Goal: Check status: Check status

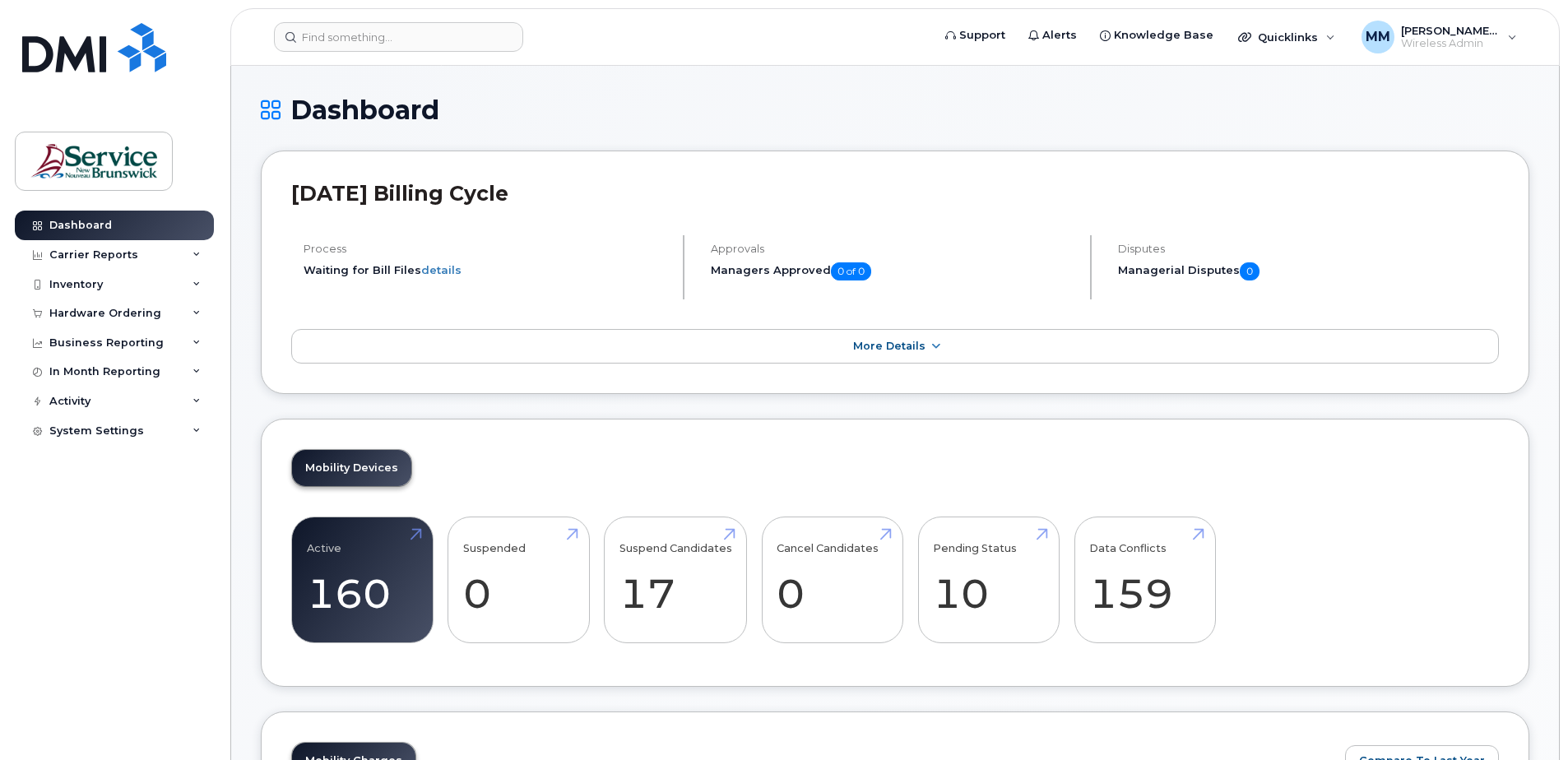
click at [1226, 431] on div "Mobility Devices Active 160 Suspended 0 Suspend Candidates 17 Cancel Candidates…" at bounding box center [895, 553] width 1269 height 269
click at [72, 316] on div "Hardware Ordering" at bounding box center [105, 313] width 112 height 13
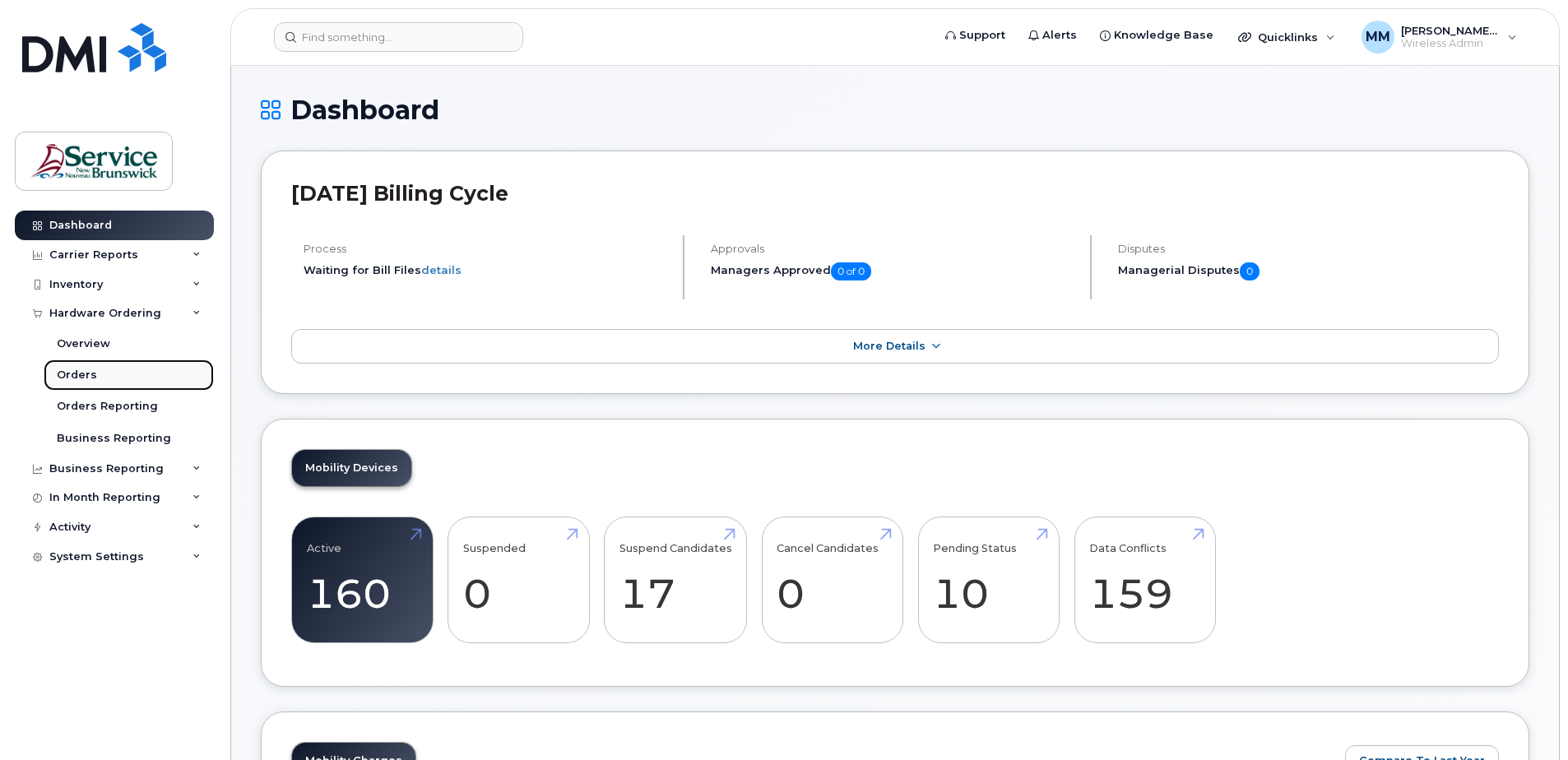
click at [90, 369] on div "Orders" at bounding box center [76, 374] width 40 height 15
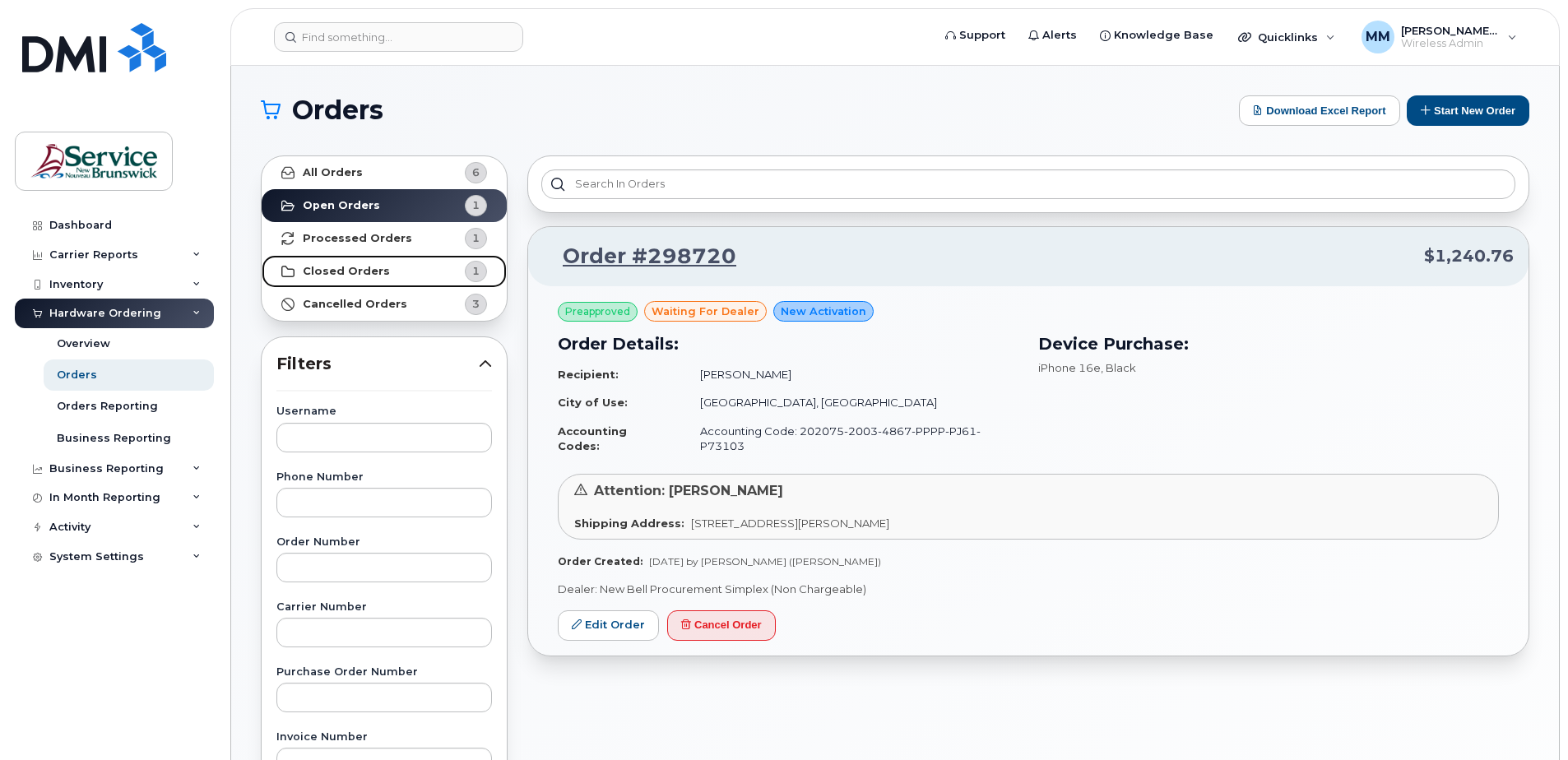
click at [366, 271] on strong "Closed Orders" at bounding box center [346, 271] width 87 height 13
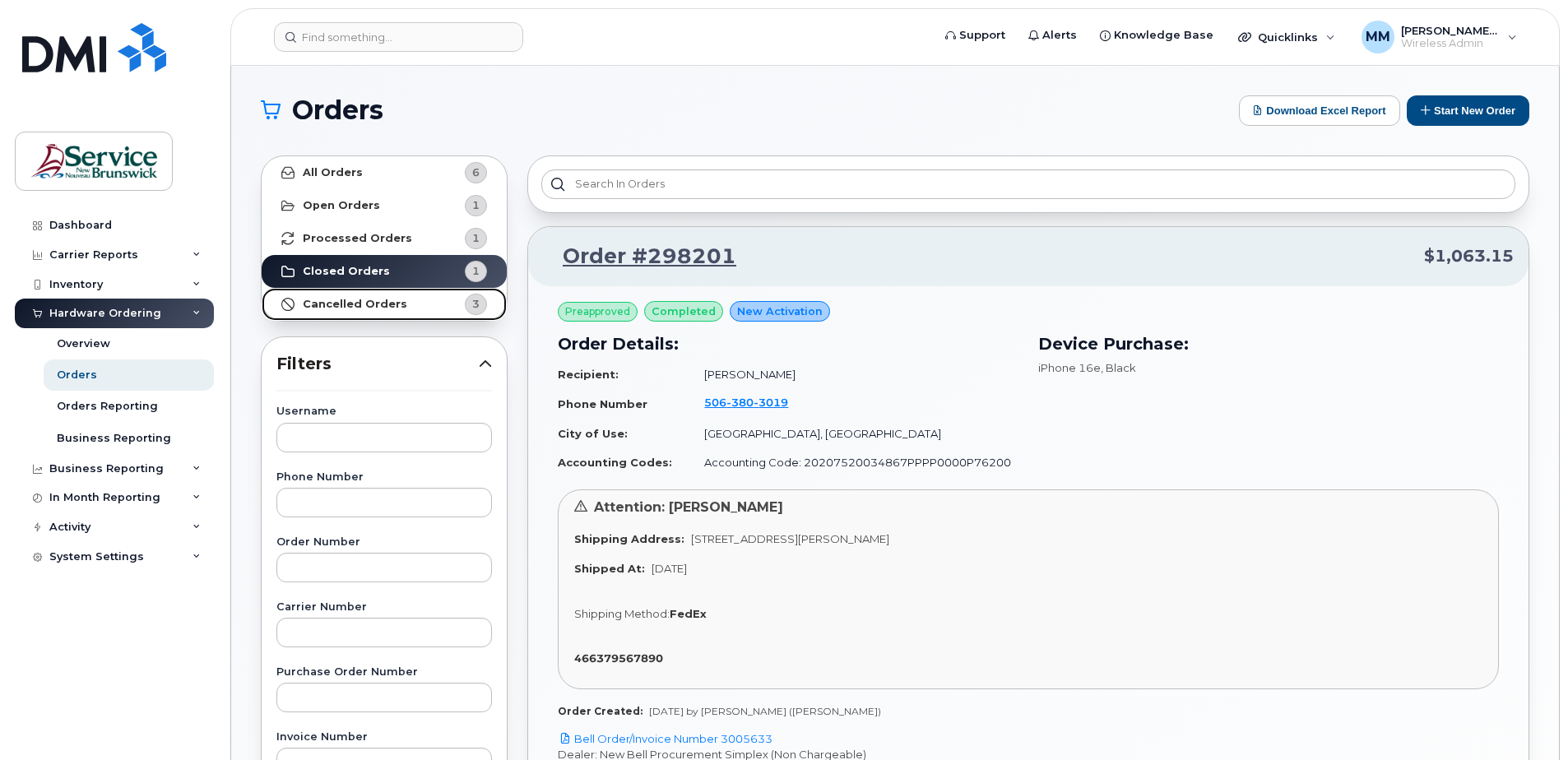
click at [380, 302] on strong "Cancelled Orders" at bounding box center [355, 303] width 104 height 13
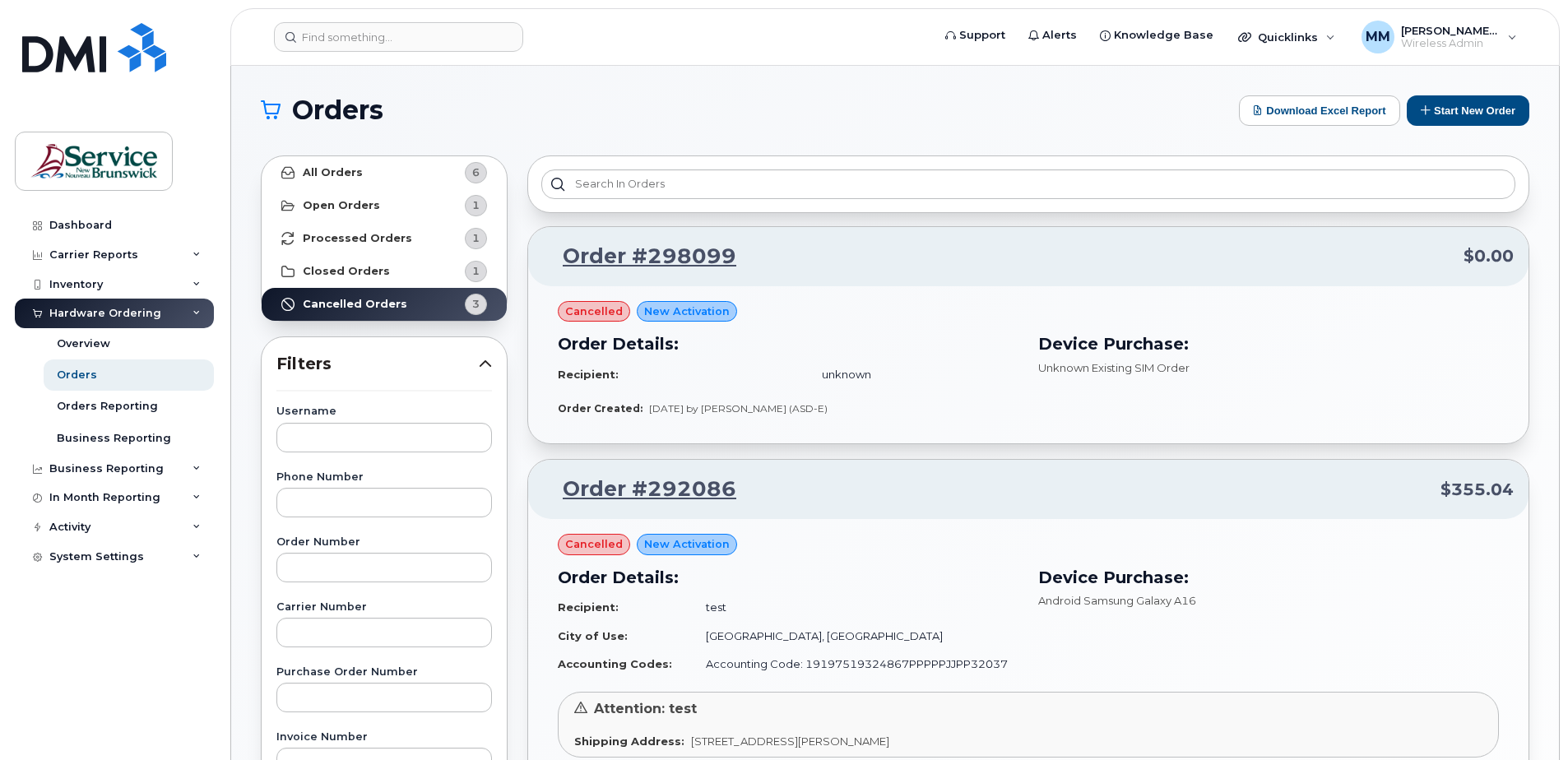
click at [1224, 483] on p "Order #292086 $355.04" at bounding box center [1028, 489] width 970 height 30
click at [364, 239] on strong "Processed Orders" at bounding box center [357, 238] width 109 height 13
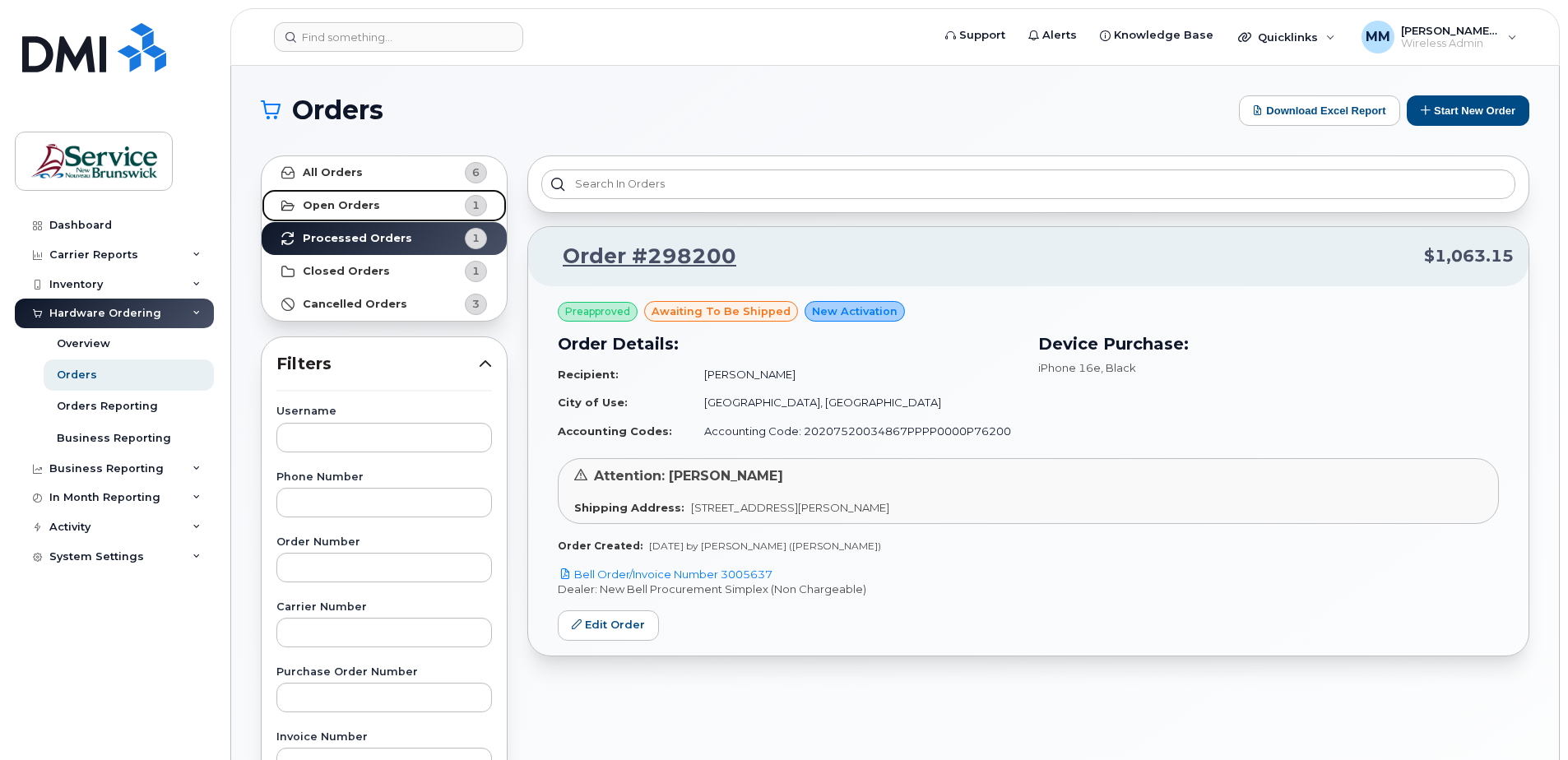
click at [386, 211] on link "Open Orders 1" at bounding box center [384, 205] width 245 height 32
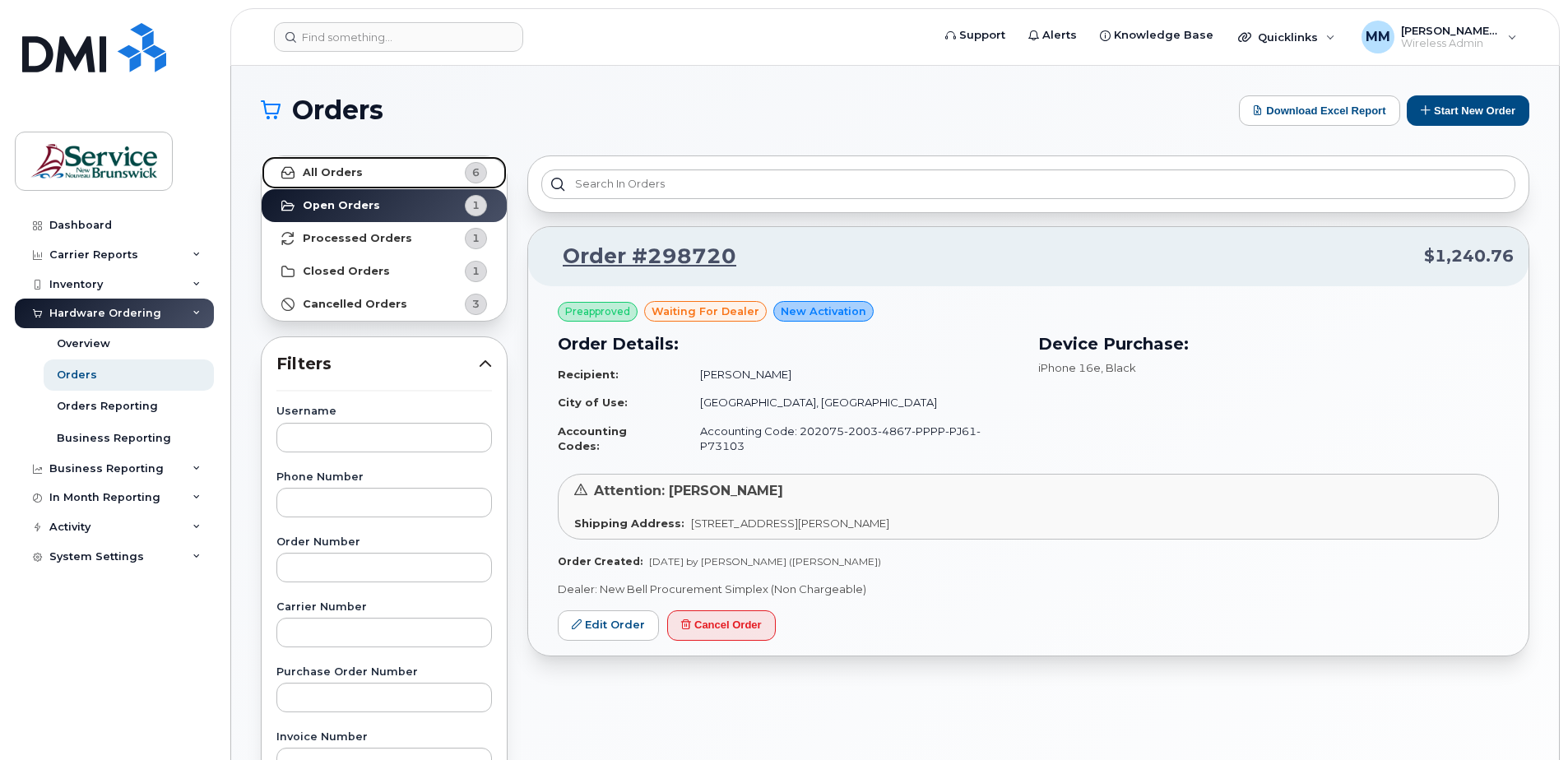
click at [338, 169] on strong "All Orders" at bounding box center [333, 172] width 60 height 13
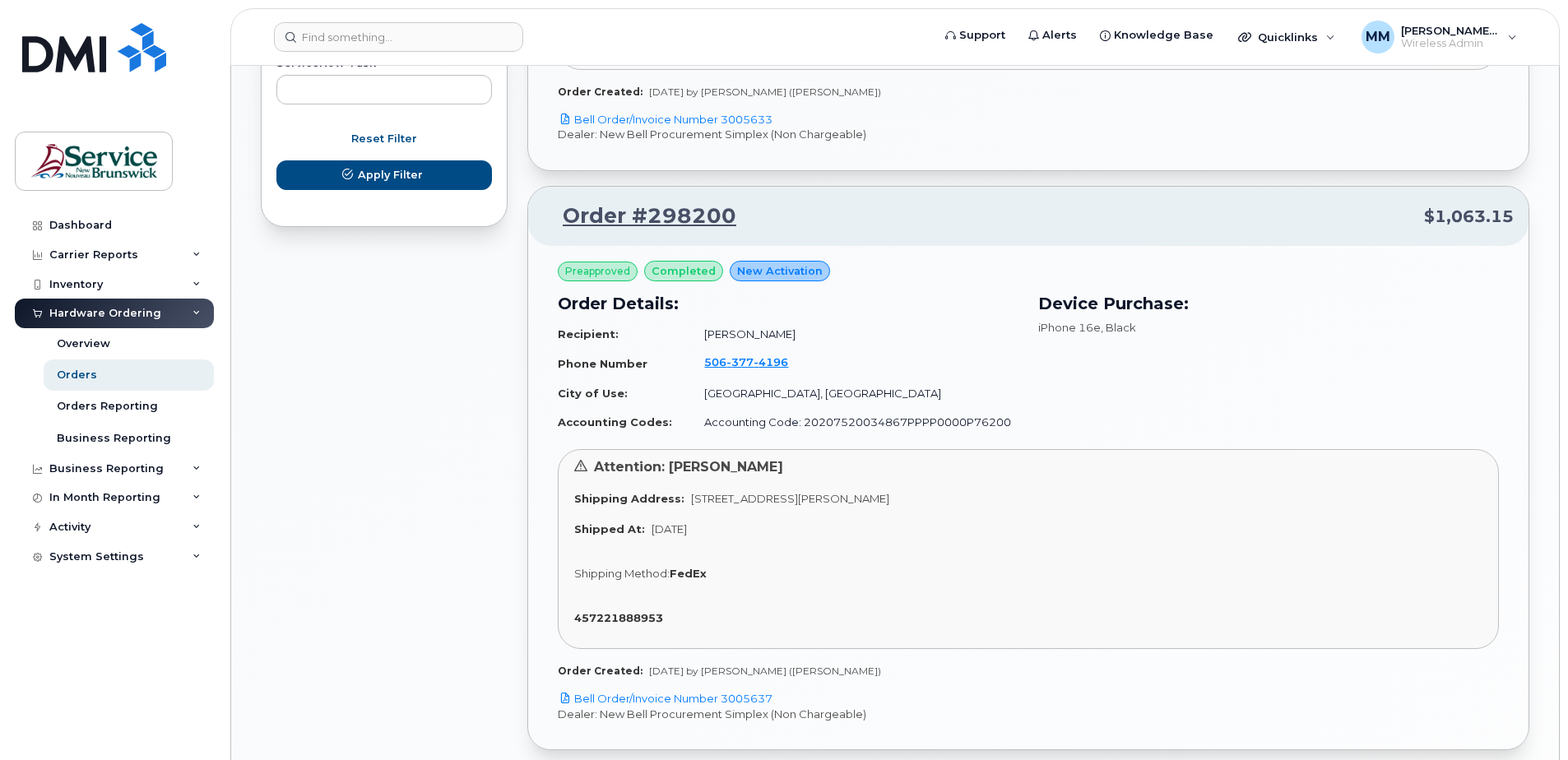
scroll to position [1069, 0]
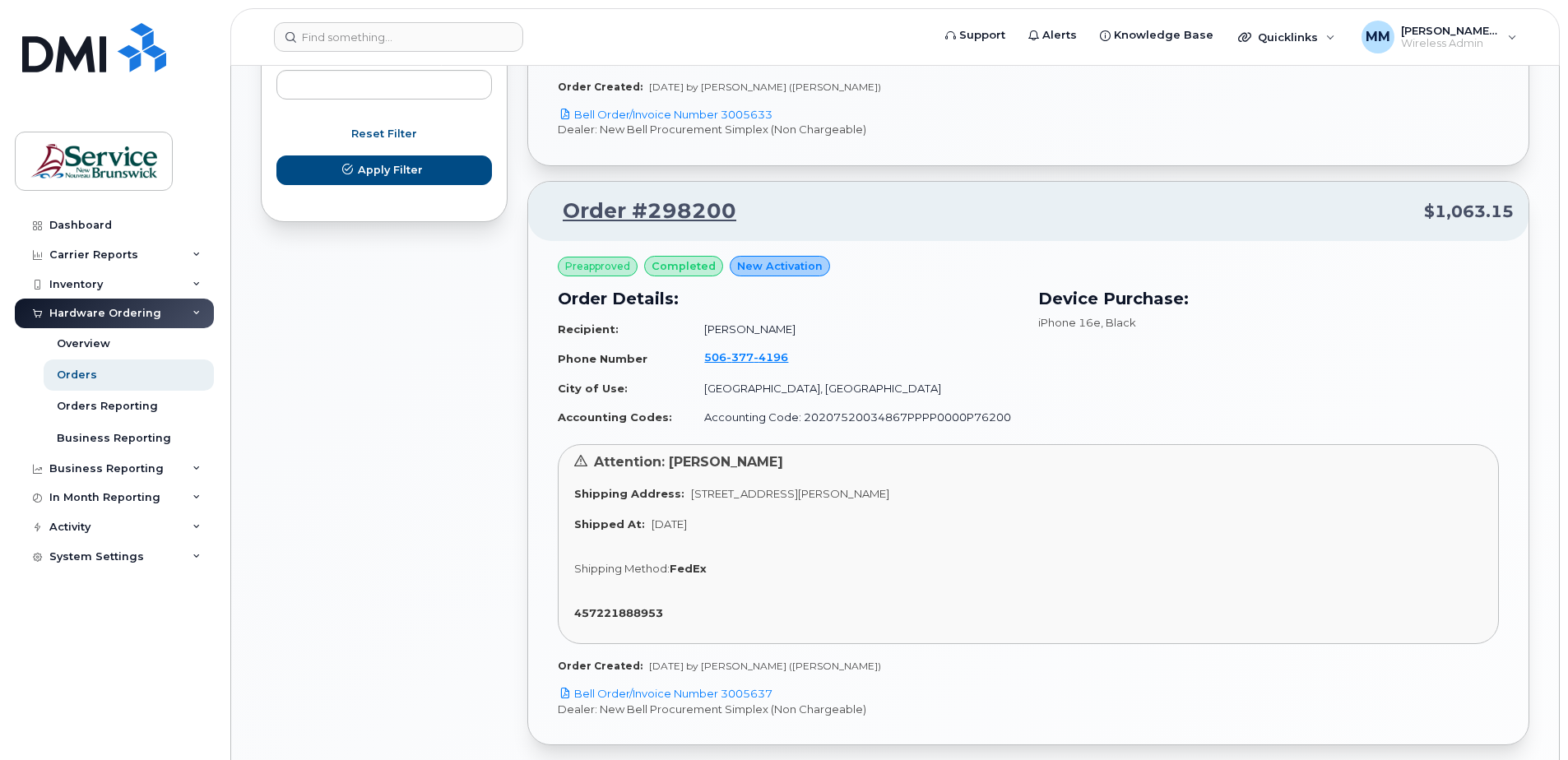
click at [1123, 188] on div "Order #298200 $1,063.15" at bounding box center [1029, 211] width 1000 height 59
